Goal: Task Accomplishment & Management: Use online tool/utility

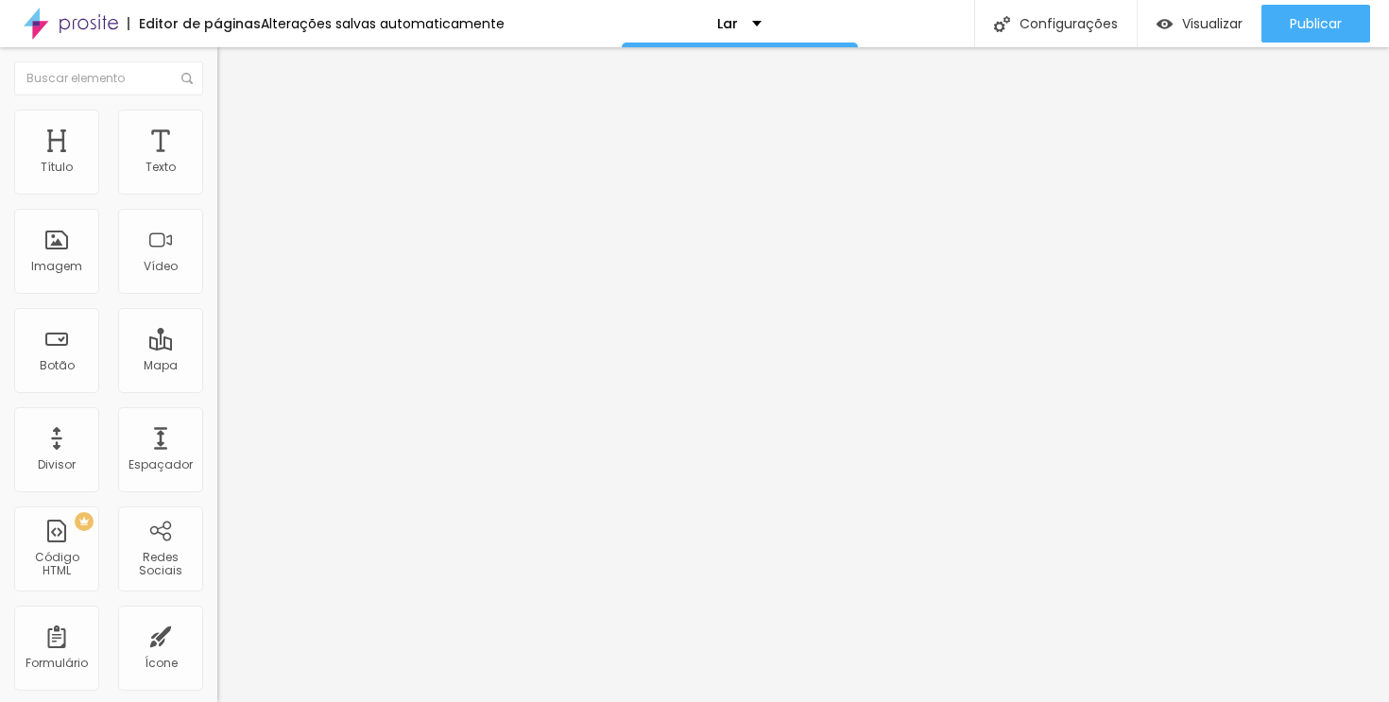
click at [217, 119] on ul "Conteúdo Estilo Avançado" at bounding box center [325, 119] width 217 height 57
click at [217, 128] on img at bounding box center [225, 136] width 17 height 17
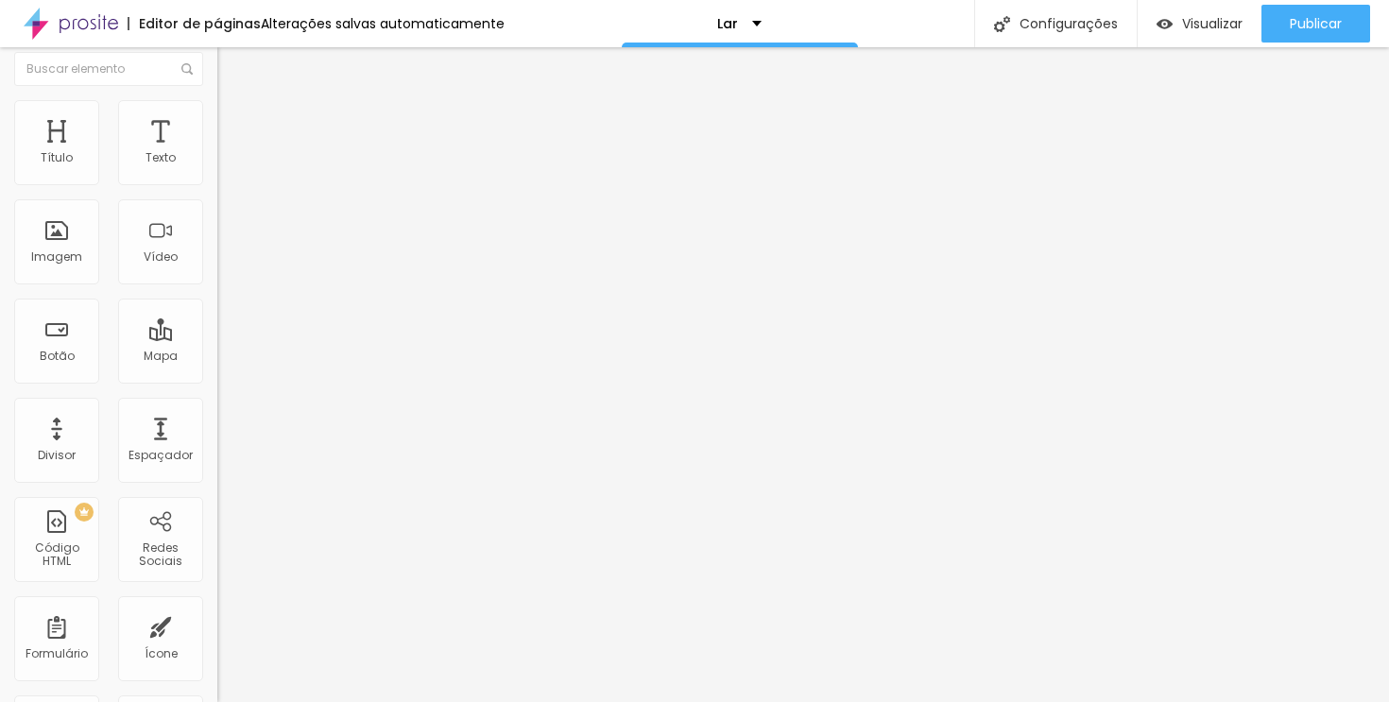
scroll to position [0, 0]
click at [217, 128] on li "Avançado" at bounding box center [325, 137] width 217 height 19
click at [217, 54] on button "Editar nulo" at bounding box center [325, 59] width 217 height 43
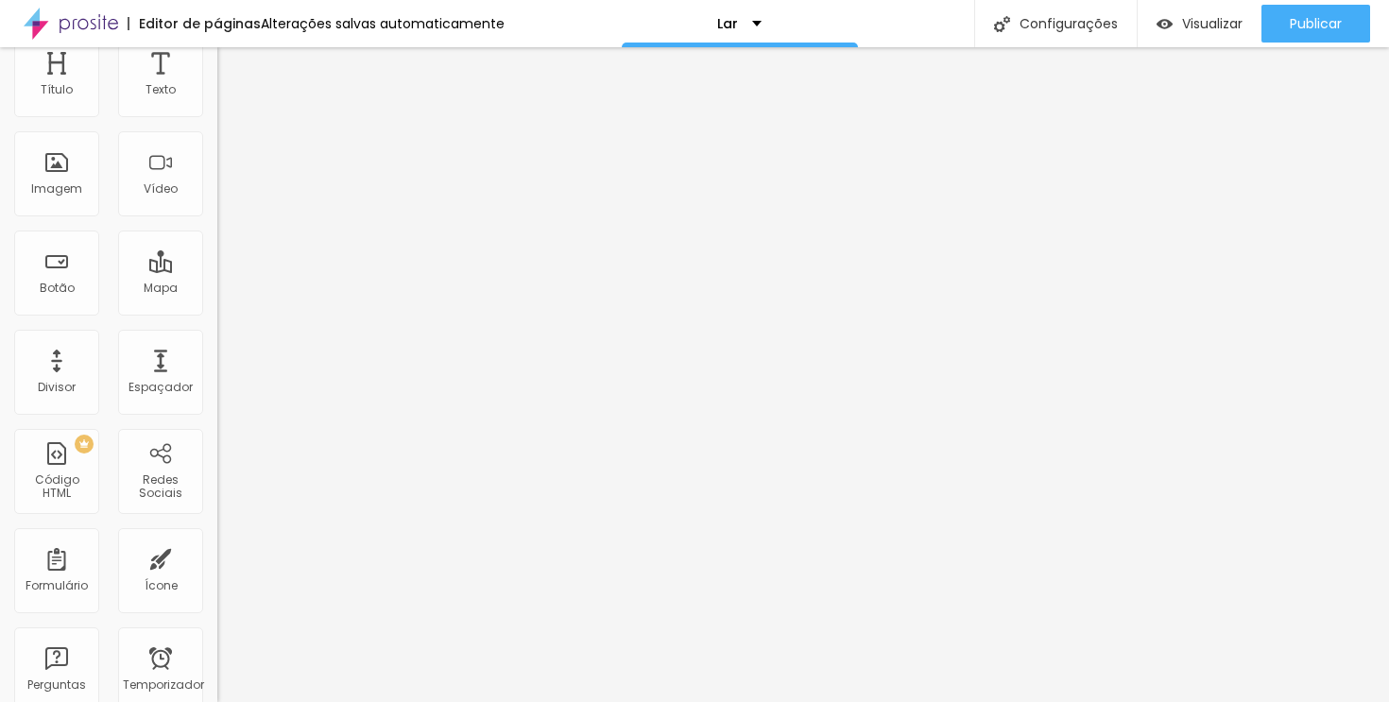
scroll to position [0, 0]
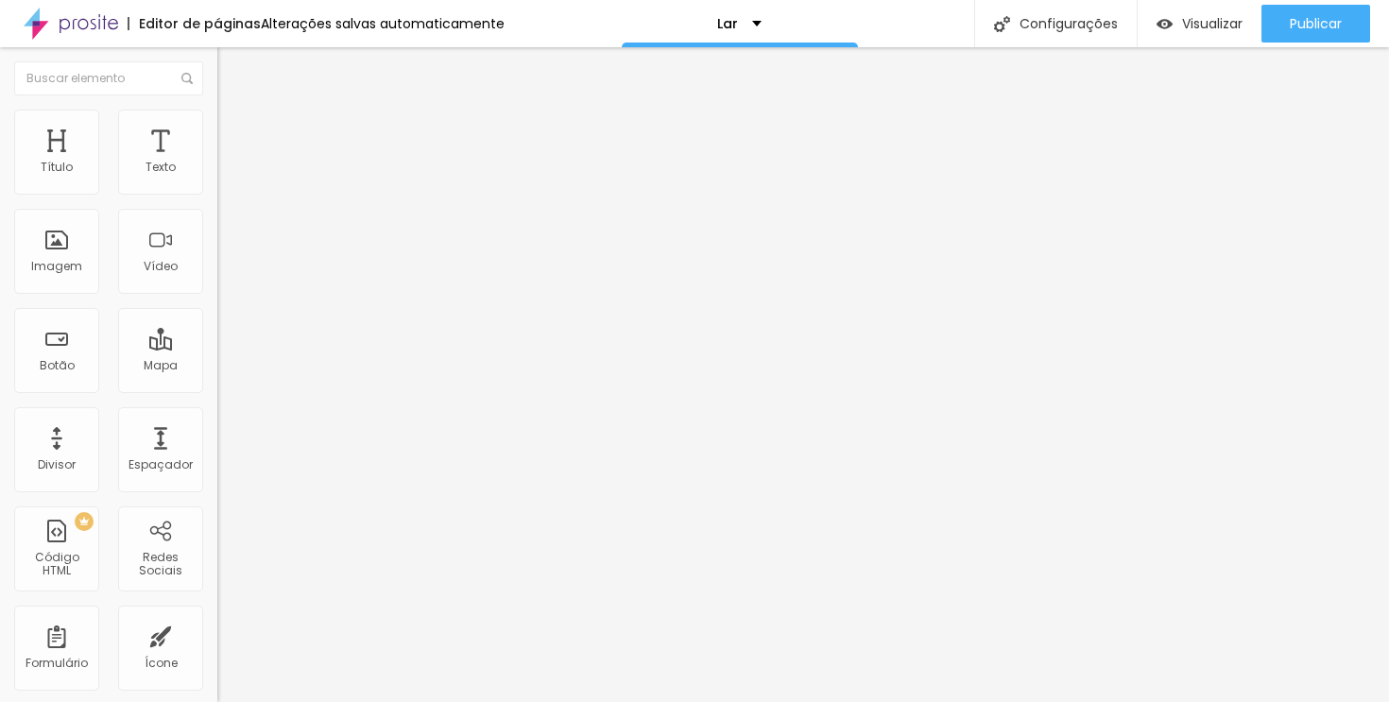
click at [217, 232] on div at bounding box center [325, 237] width 217 height 146
click at [234, 130] on font "Avançado" at bounding box center [265, 122] width 62 height 16
type input "2"
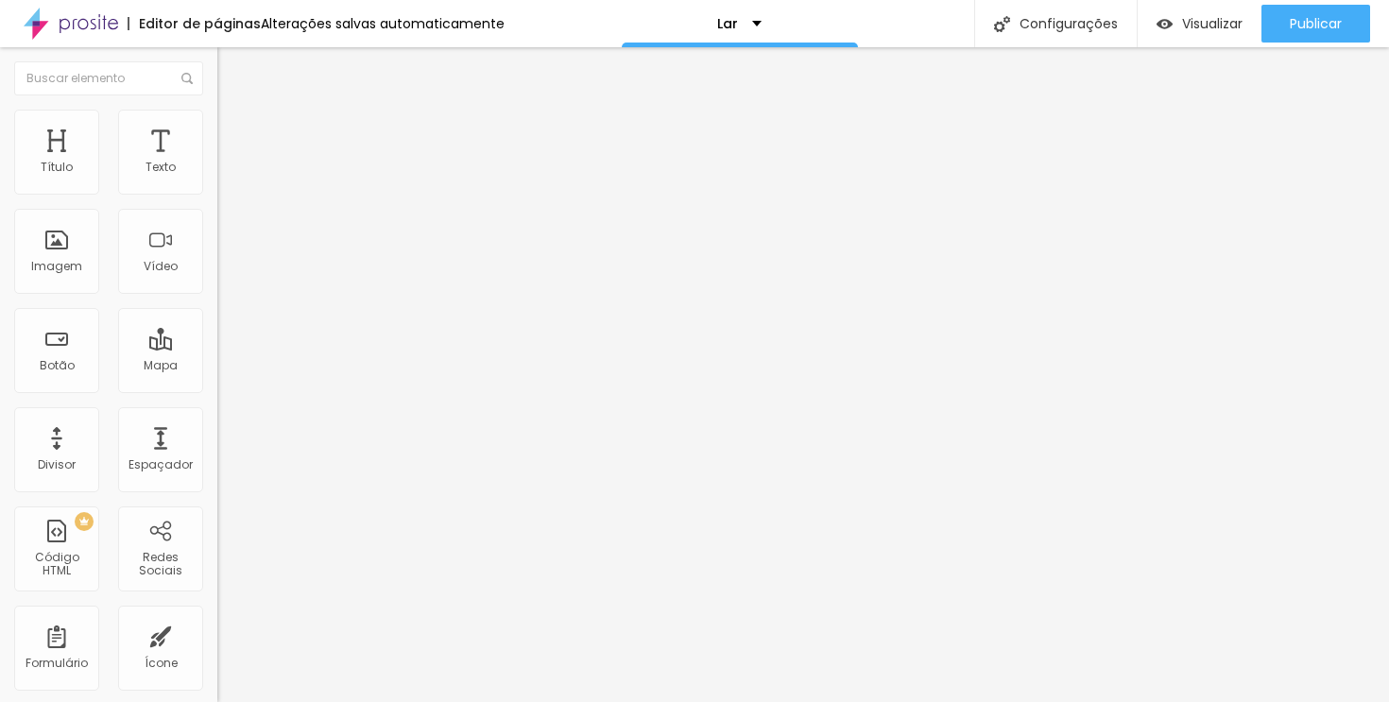
type input "17"
type input "25"
type input "32"
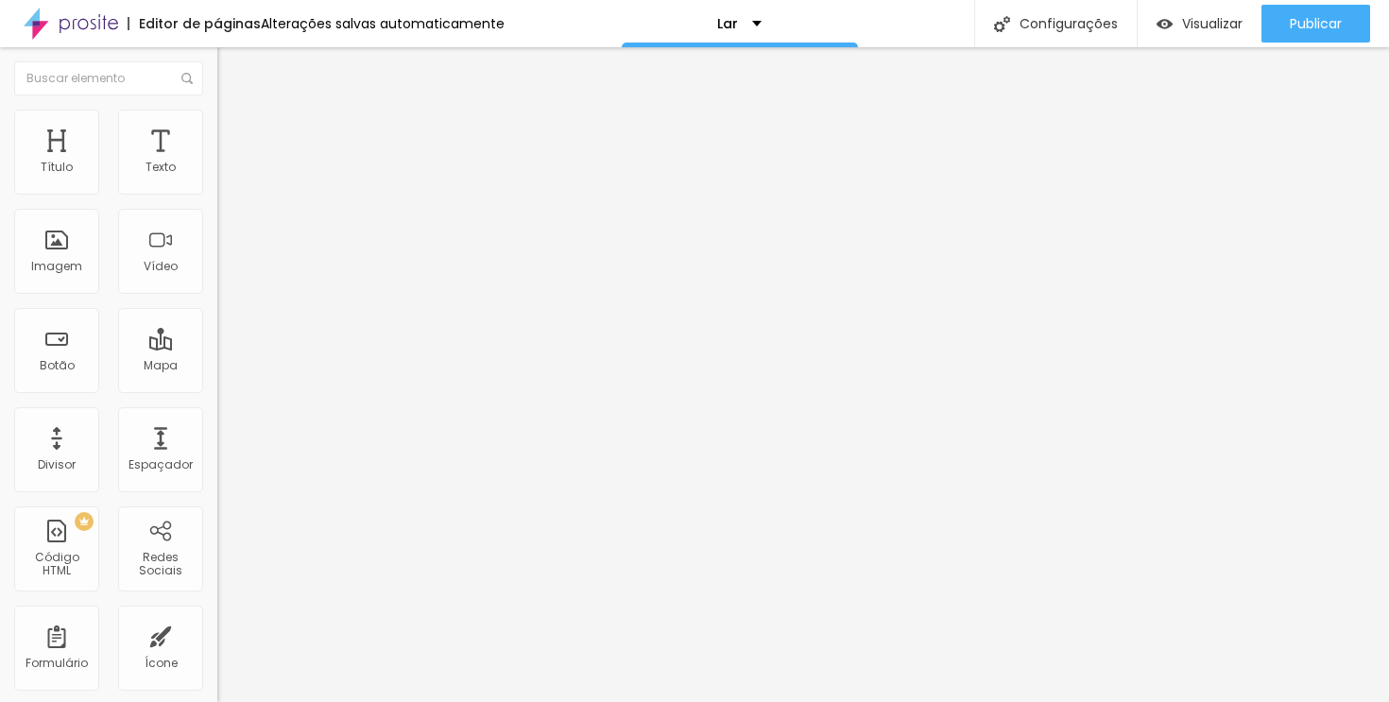
type input "32"
type input "36"
type input "39"
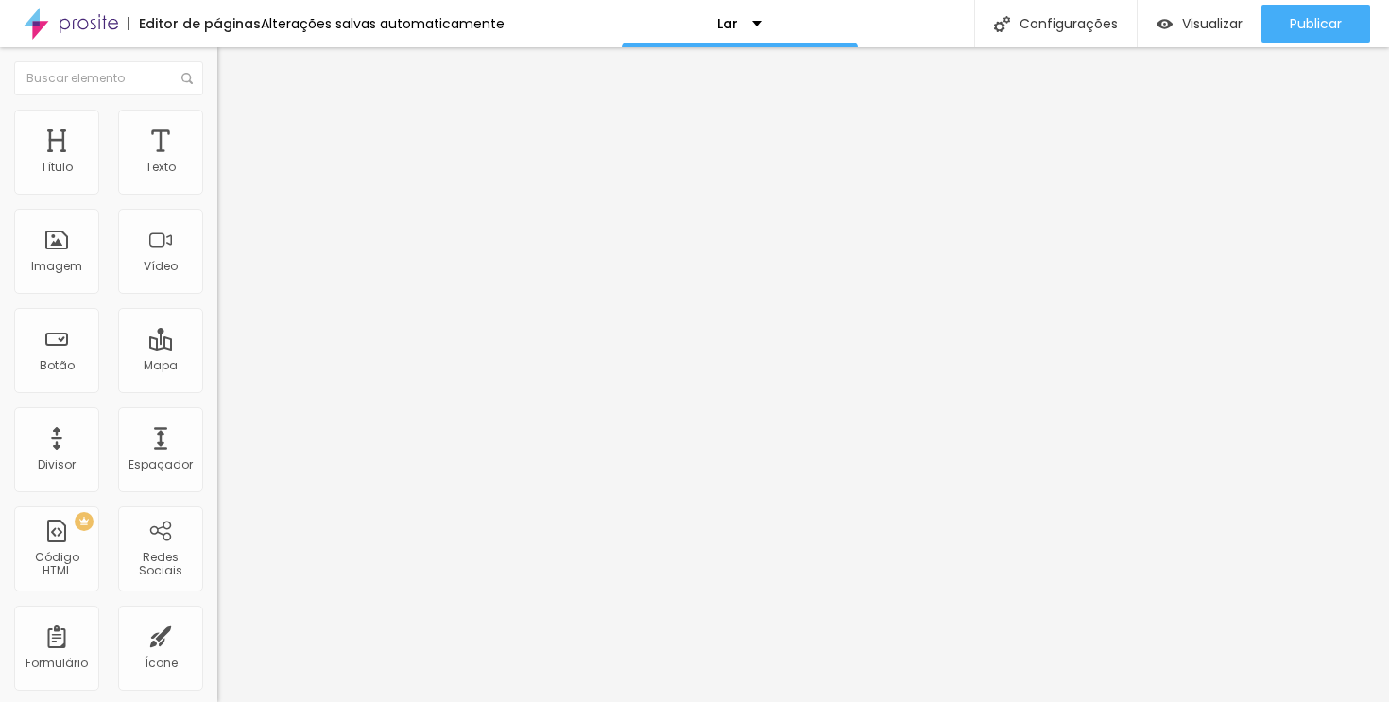
type input "41"
type input "42"
type input "41"
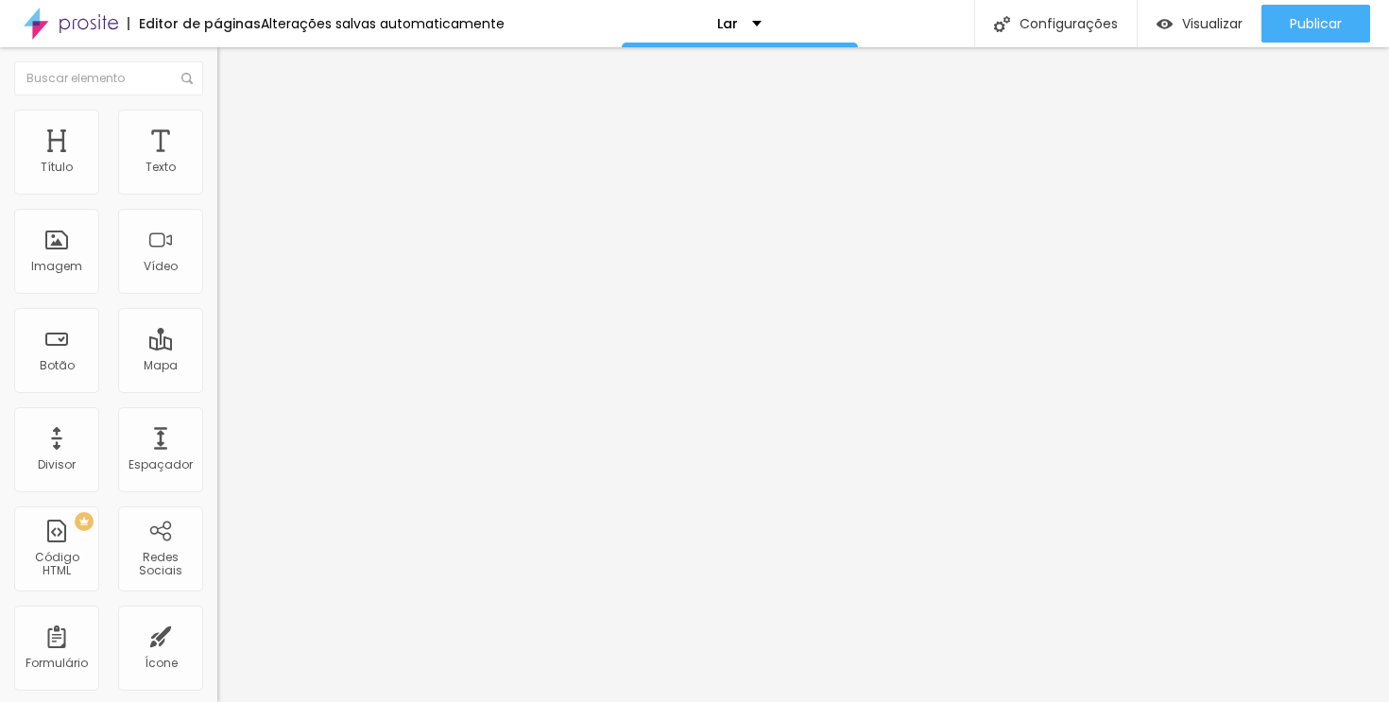
type input "41"
type input "39"
type input "35"
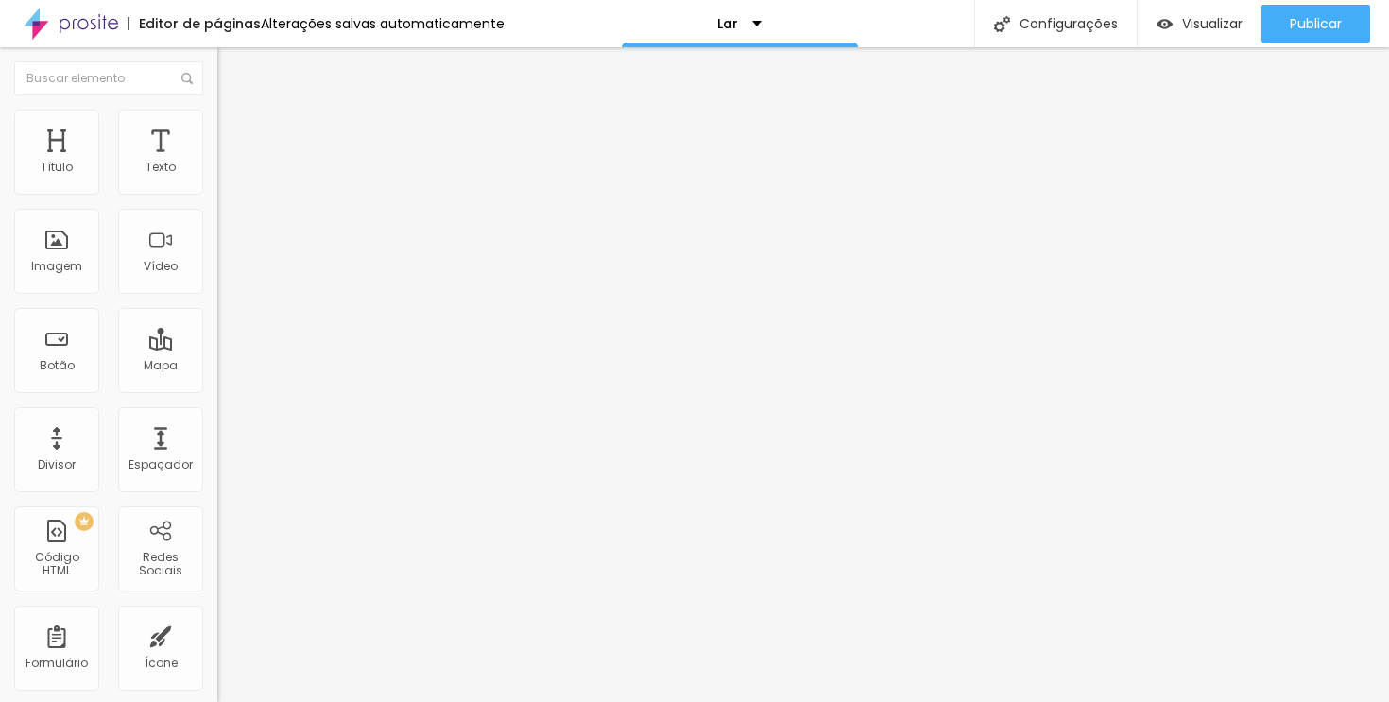
type input "26"
type input "6"
type input "0"
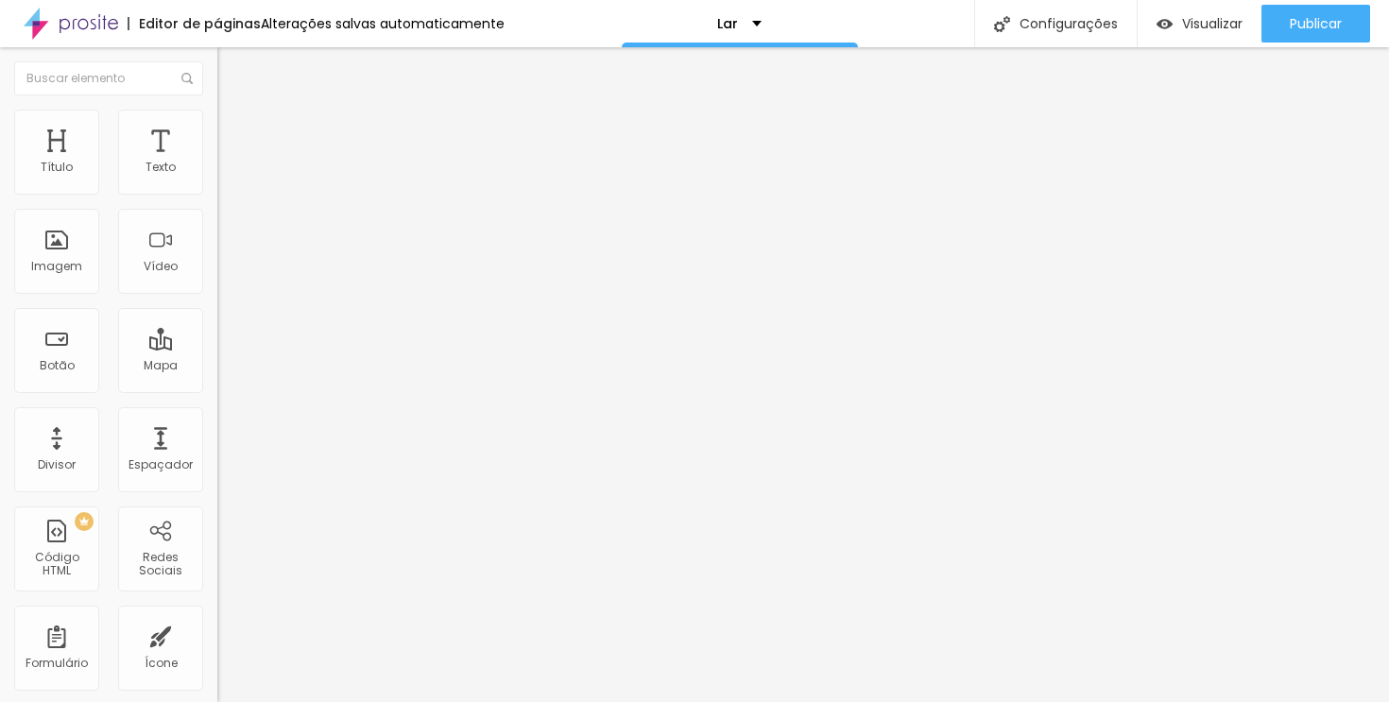
type input "0"
drag, startPoint x: 44, startPoint y: 182, endPoint x: 0, endPoint y: 196, distance: 46.3
click at [217, 195] on div "0 Espaço de cima 0 Espaço de baixo ID HTML Classes Html Visível nos dispositivo…" at bounding box center [325, 471] width 217 height 687
click at [217, 108] on img at bounding box center [225, 99] width 17 height 17
click at [234, 130] on font "Avançado" at bounding box center [265, 122] width 62 height 16
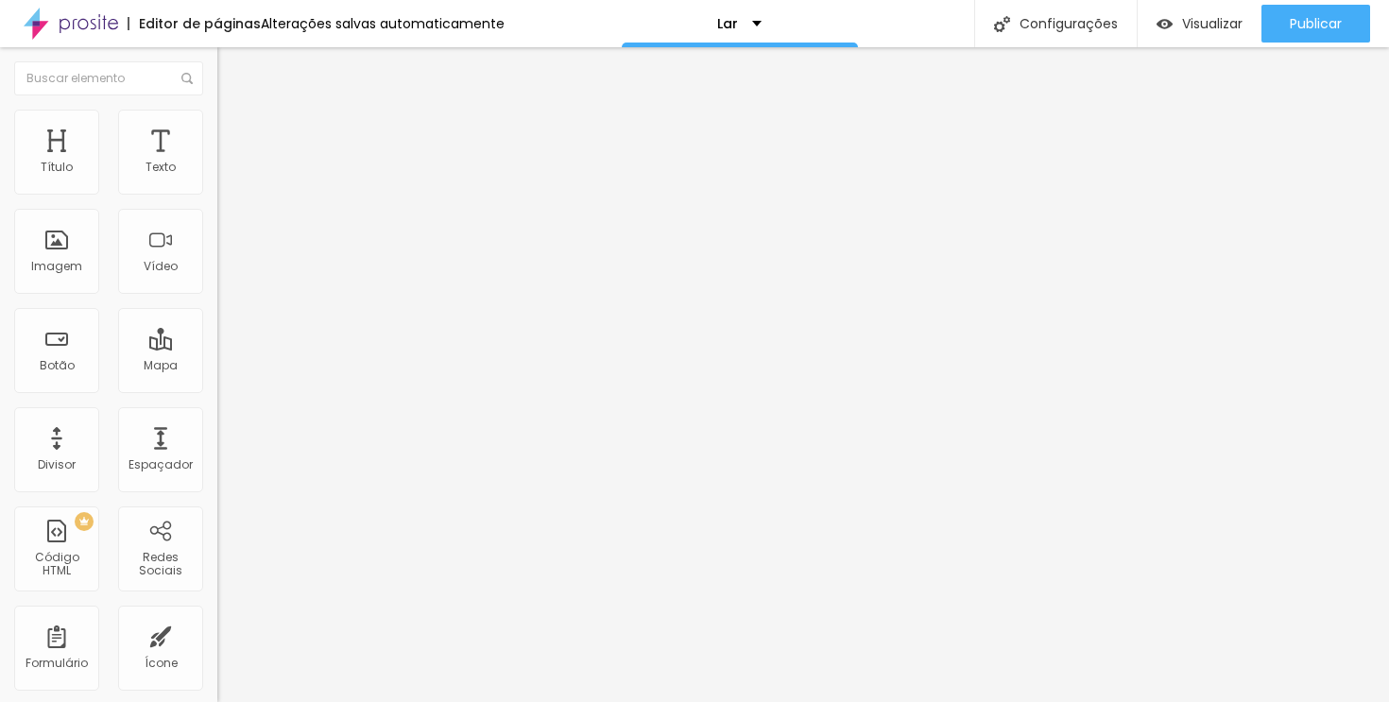
click at [217, 128] on ul "Conteúdo Avançado" at bounding box center [325, 110] width 217 height 38
click at [234, 111] on font "Conteúdo" at bounding box center [263, 103] width 59 height 16
